Goal: Find specific page/section: Find specific page/section

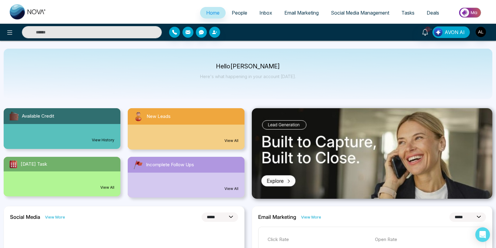
select select "*"
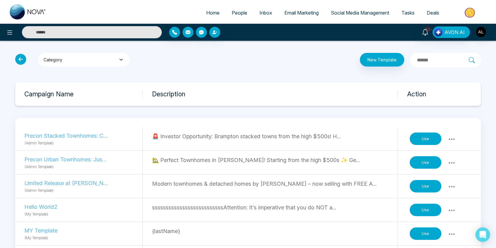
click at [103, 57] on button "Category" at bounding box center [83, 60] width 91 height 14
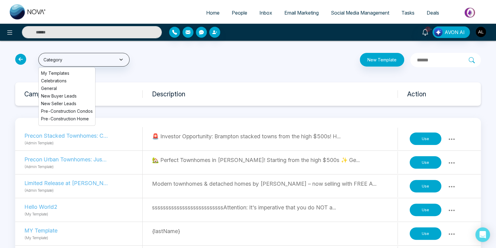
click at [69, 71] on li "My Templates" at bounding box center [67, 73] width 57 height 6
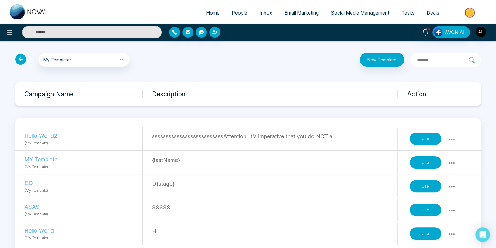
click at [451, 139] on icon at bounding box center [452, 139] width 6 height 2
